Goal: Check status: Check status

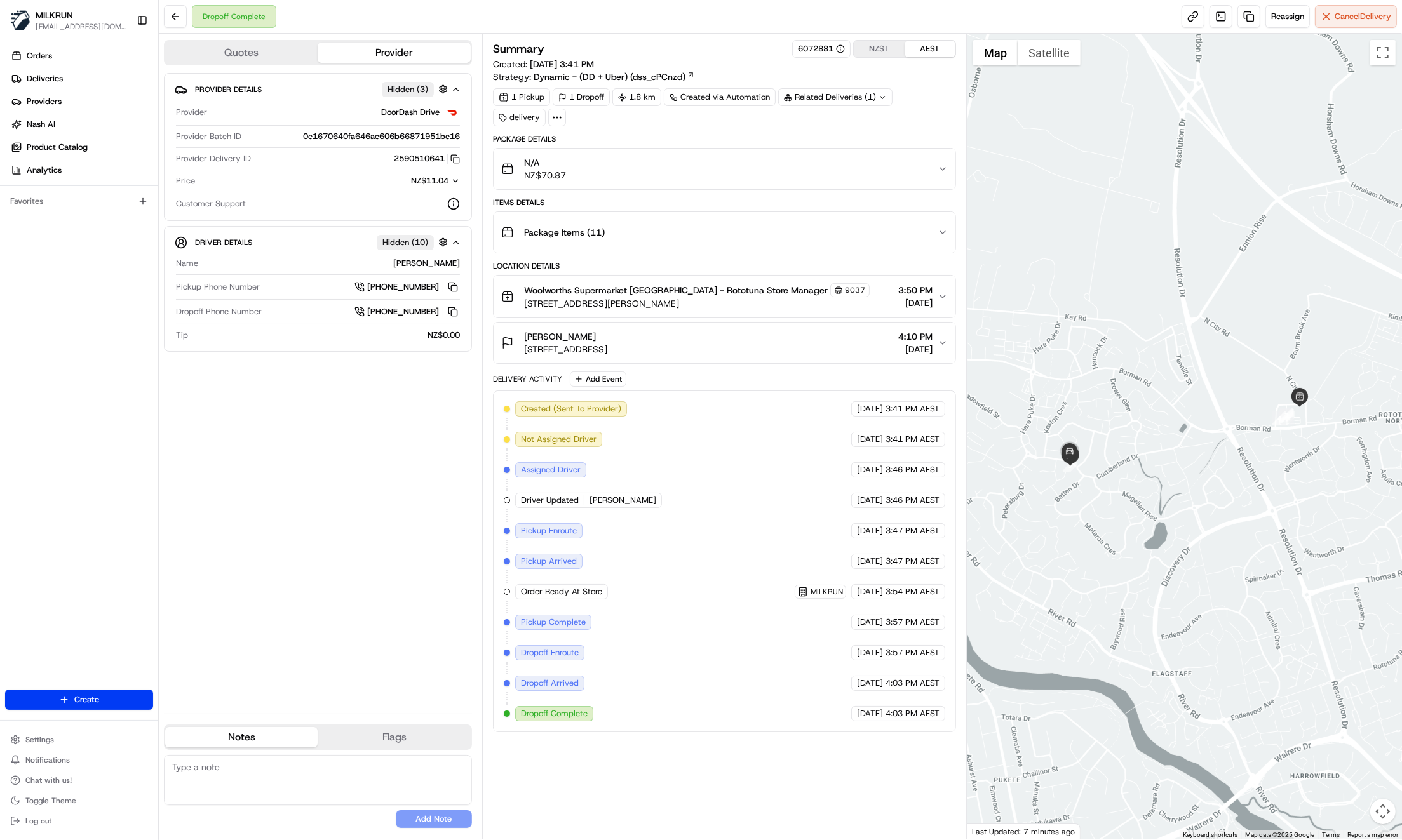
click at [318, 542] on div "Provider Details Hidden ( 3 ) Provider DoorDash Drive Provider Batch ID 0e16706…" at bounding box center [318, 388] width 308 height 631
drag, startPoint x: 651, startPoint y: 288, endPoint x: 710, endPoint y: 293, distance: 59.2
click at [709, 292] on span "Woolworths Supermarket [GEOGRAPHIC_DATA] - Rototuna Store Manager" at bounding box center [676, 290] width 304 height 13
copy span "Rototuna Store"
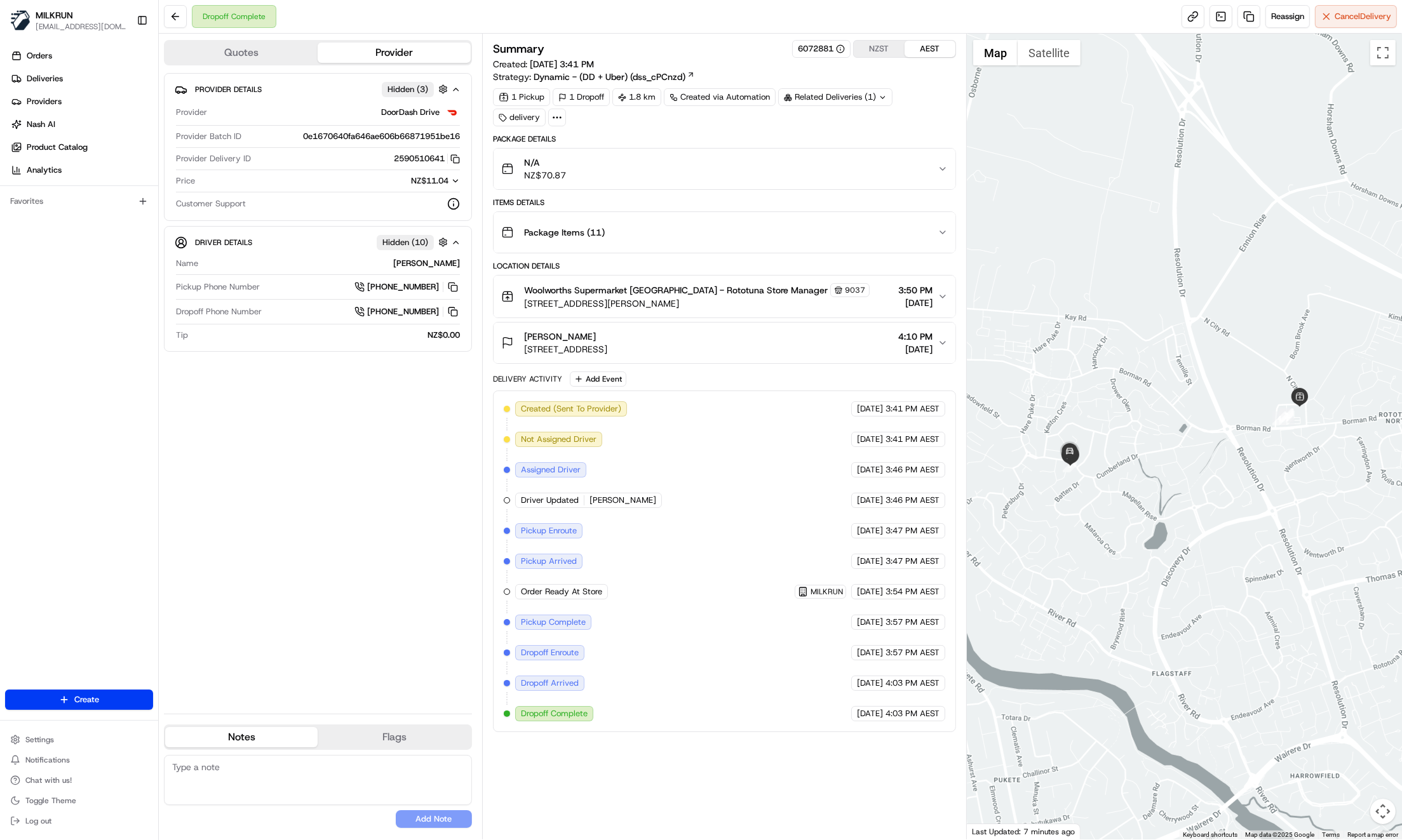
click at [283, 457] on div "Provider Details Hidden ( 3 ) Provider DoorDash Drive Provider Batch ID 0e16706…" at bounding box center [318, 388] width 308 height 631
drag, startPoint x: 389, startPoint y: 371, endPoint x: 302, endPoint y: 429, distance: 104.6
click at [389, 372] on div "Provider Details Hidden ( 3 ) Provider DoorDash Drive Provider Batch ID 0e16706…" at bounding box center [318, 388] width 308 height 631
drag, startPoint x: 260, startPoint y: 395, endPoint x: 306, endPoint y: 376, distance: 49.8
click at [260, 395] on div "Provider Details Hidden ( 3 ) Provider DoorDash Drive Provider Batch ID 0e16706…" at bounding box center [318, 388] width 308 height 631
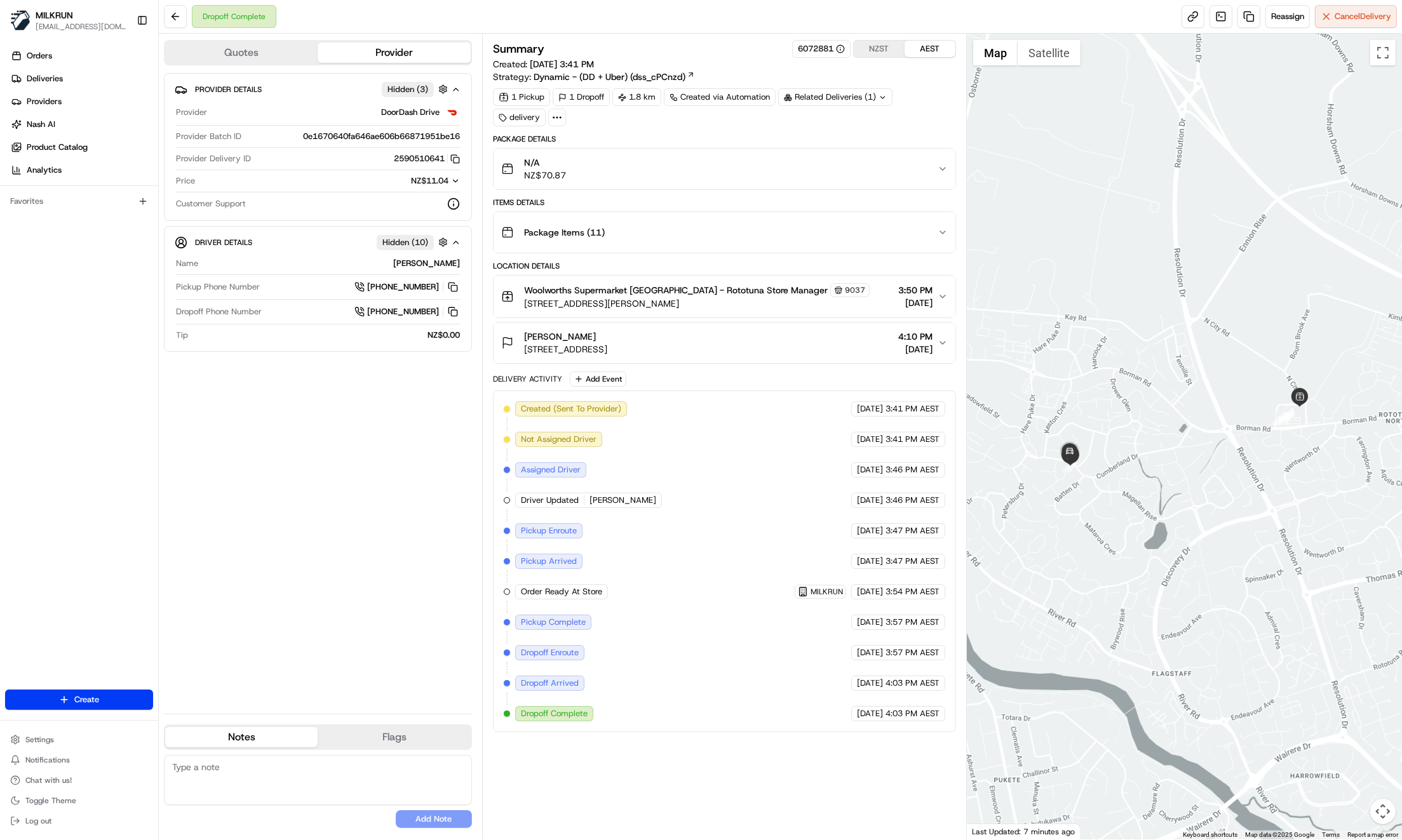
click at [340, 572] on div "Provider Details Hidden ( 3 ) Provider DoorDash Drive Provider Batch ID 0e16706…" at bounding box center [318, 388] width 308 height 631
click at [357, 575] on div "Provider Details Hidden ( 3 ) Provider DoorDash Drive Provider Batch ID 0e16706…" at bounding box center [318, 388] width 308 height 631
drag, startPoint x: 358, startPoint y: 484, endPoint x: 228, endPoint y: 380, distance: 166.5
click at [359, 479] on div "Provider Details Hidden ( 3 ) Provider DoorDash Drive Provider Batch ID 0e16706…" at bounding box center [318, 388] width 308 height 631
click at [363, 517] on div "Provider Details Hidden ( 3 ) Provider DoorDash Drive Provider Batch ID 0e16706…" at bounding box center [318, 388] width 308 height 631
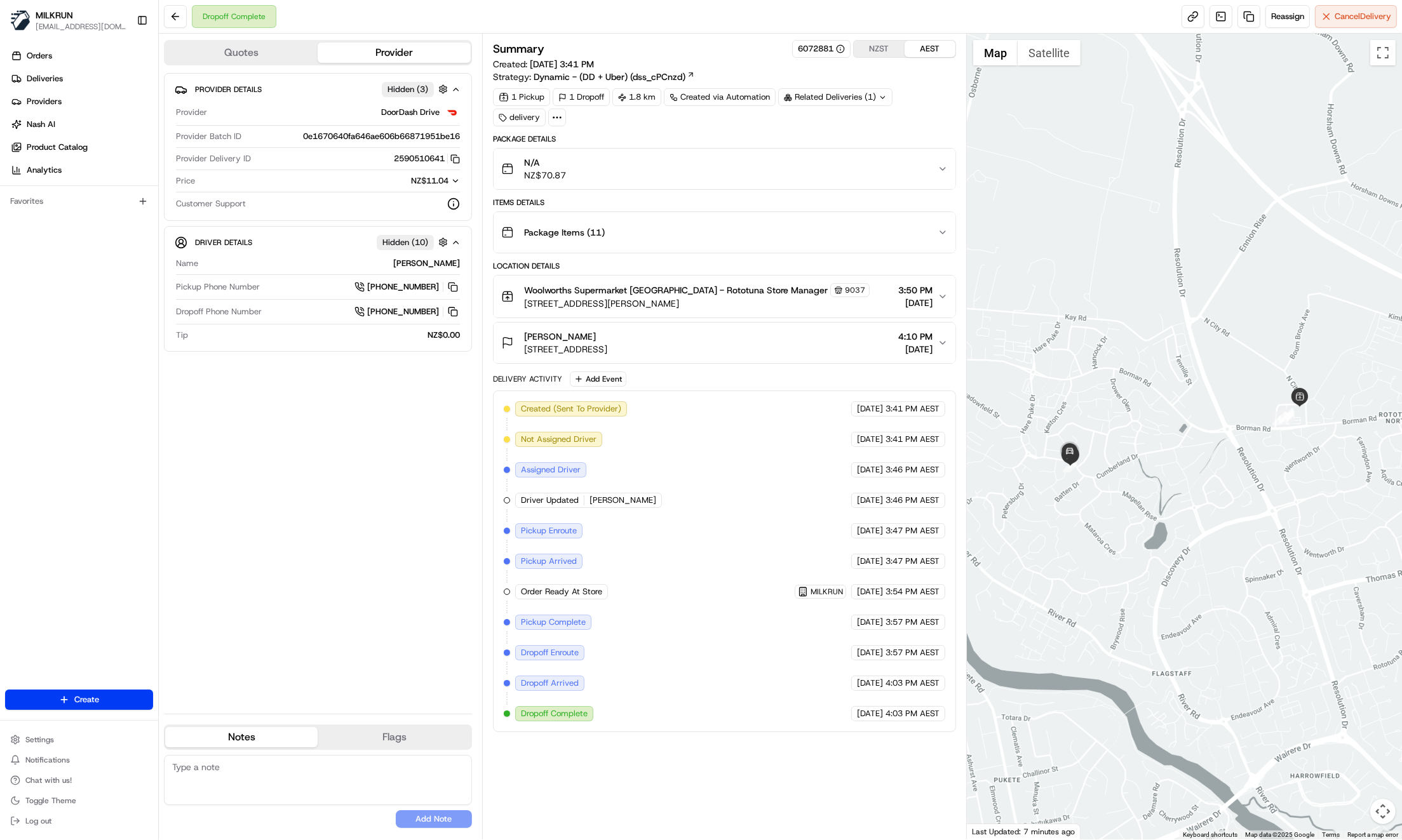
click at [294, 513] on div "Provider Details Hidden ( 3 ) Provider DoorDash Drive Provider Batch ID 0e16706…" at bounding box center [318, 388] width 308 height 631
drag, startPoint x: 314, startPoint y: 523, endPoint x: 518, endPoint y: 416, distance: 230.4
click at [314, 523] on div "Provider Details Hidden ( 3 ) Provider DoorDash Drive Provider Batch ID 0e16706…" at bounding box center [318, 388] width 308 height 631
click at [930, 226] on div "Package Items ( 11 )" at bounding box center [719, 232] width 437 height 25
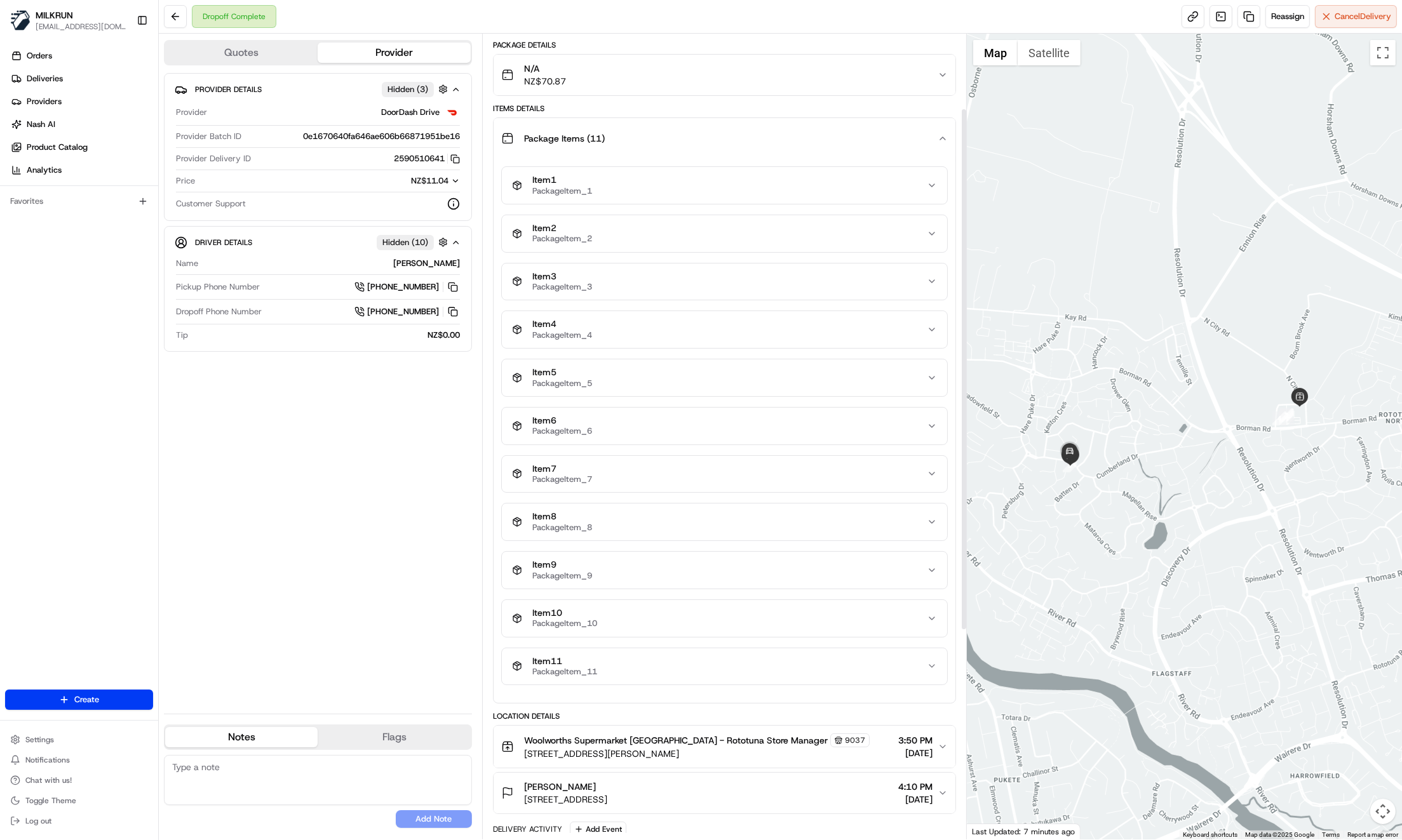
scroll to position [147, 0]
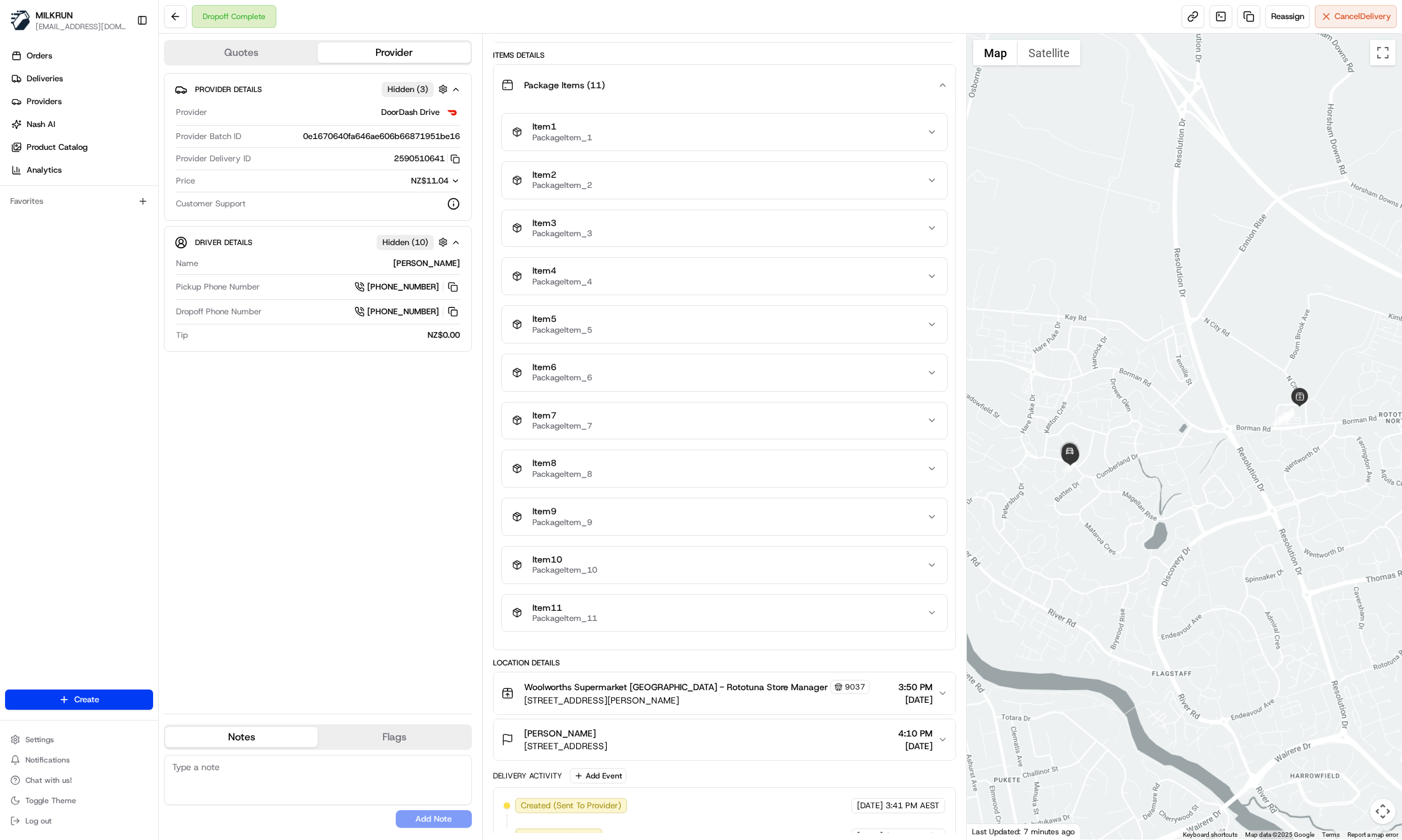
click at [349, 576] on div "Provider Details Hidden ( 3 ) Provider DoorDash Drive Provider Batch ID 0e16706…" at bounding box center [318, 388] width 308 height 631
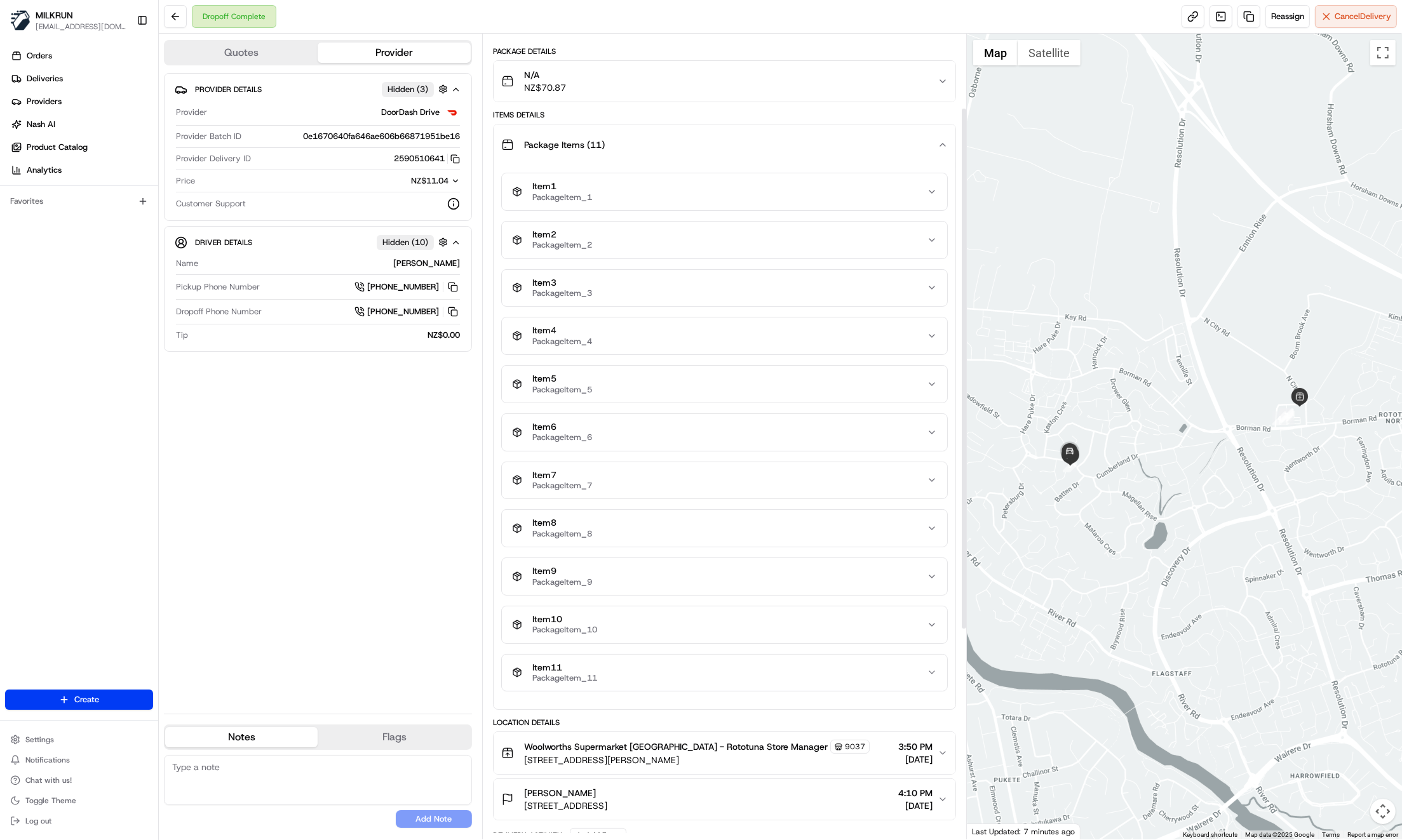
scroll to position [0, 0]
